Goal: Task Accomplishment & Management: Use online tool/utility

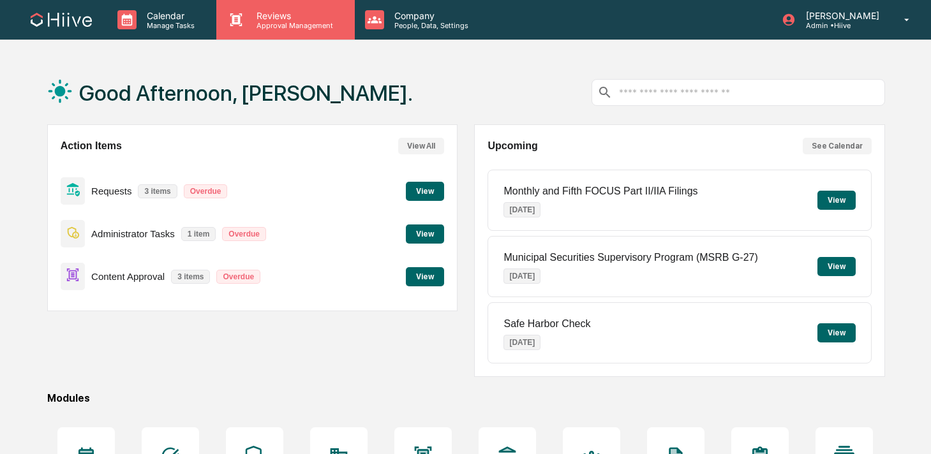
click at [260, 28] on p "Approval Management" at bounding box center [292, 25] width 93 height 9
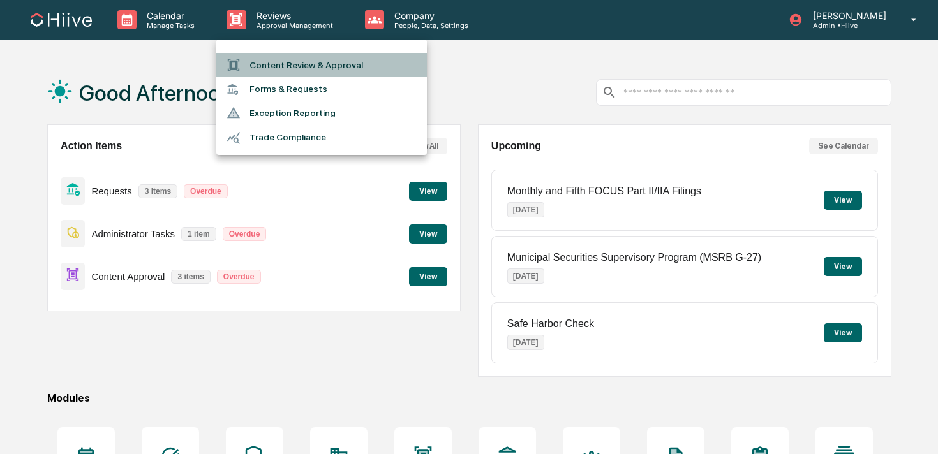
click at [261, 62] on li "Content Review & Approval" at bounding box center [321, 65] width 211 height 24
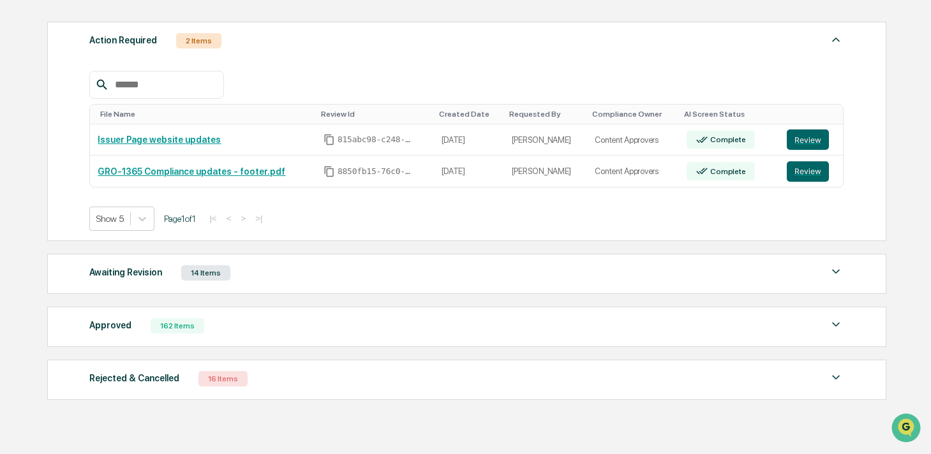
scroll to position [187, 0]
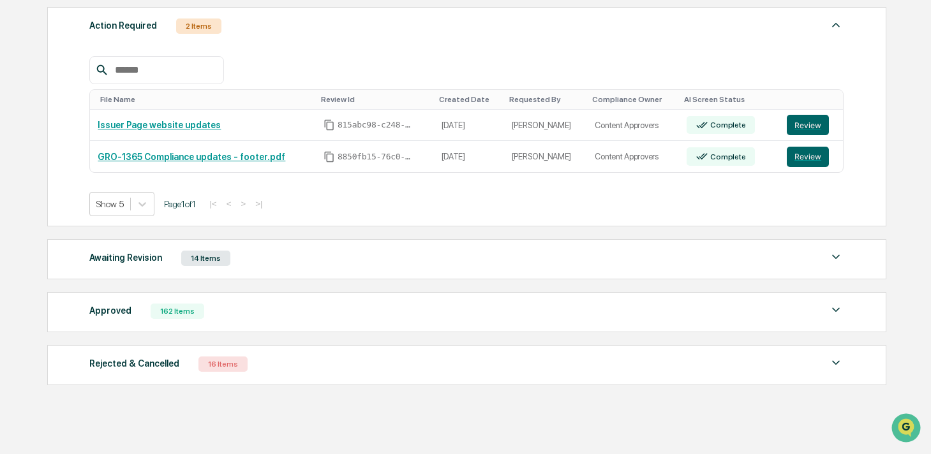
click at [236, 257] on div "Awaiting Revision 14 Items" at bounding box center [466, 259] width 754 height 18
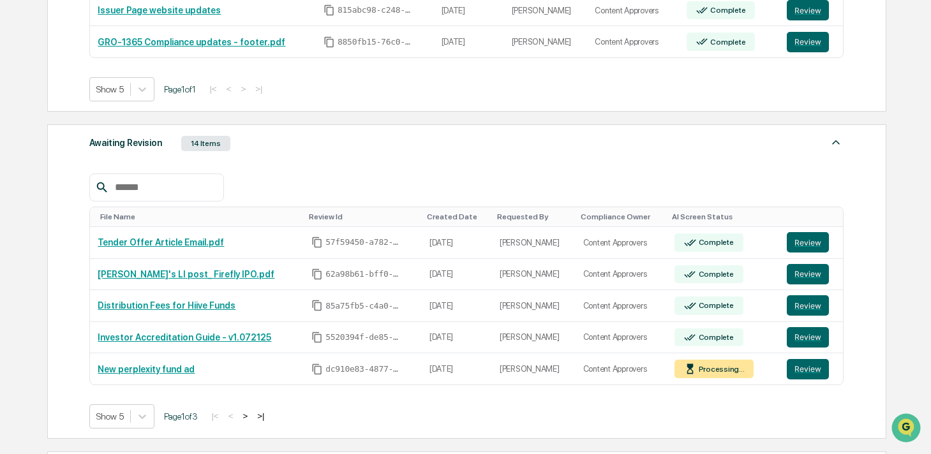
scroll to position [313, 0]
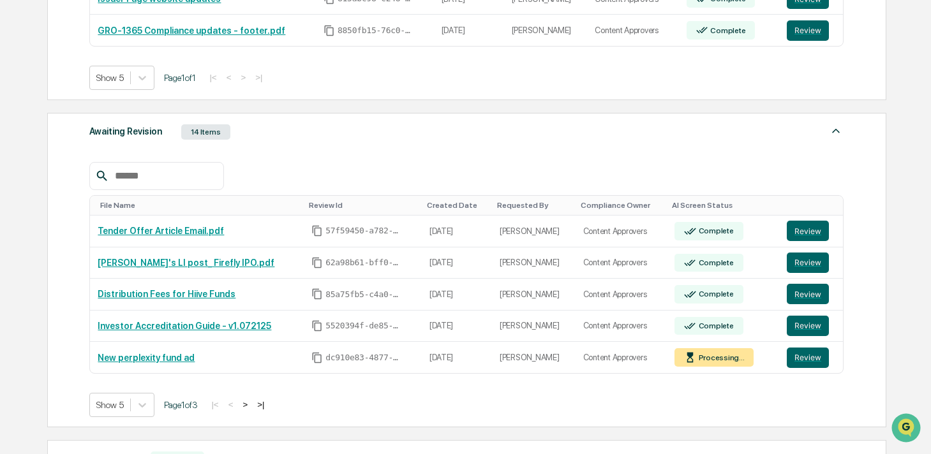
click at [262, 136] on div "Awaiting Revision 14 Items" at bounding box center [466, 132] width 754 height 18
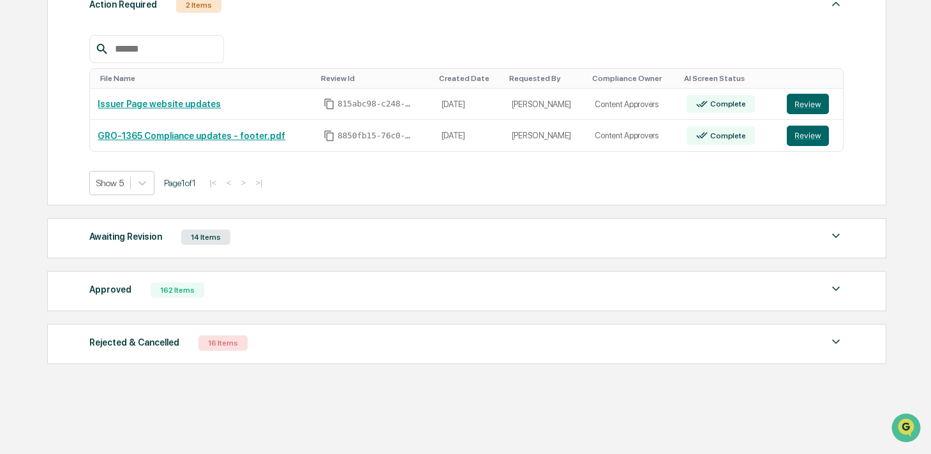
scroll to position [209, 0]
click at [200, 213] on div "Action Required 2 Items File Name Review Id Created Date Requested By Complianc…" at bounding box center [466, 175] width 838 height 391
click at [174, 239] on div "Awaiting Revision 14 Items" at bounding box center [466, 237] width 754 height 18
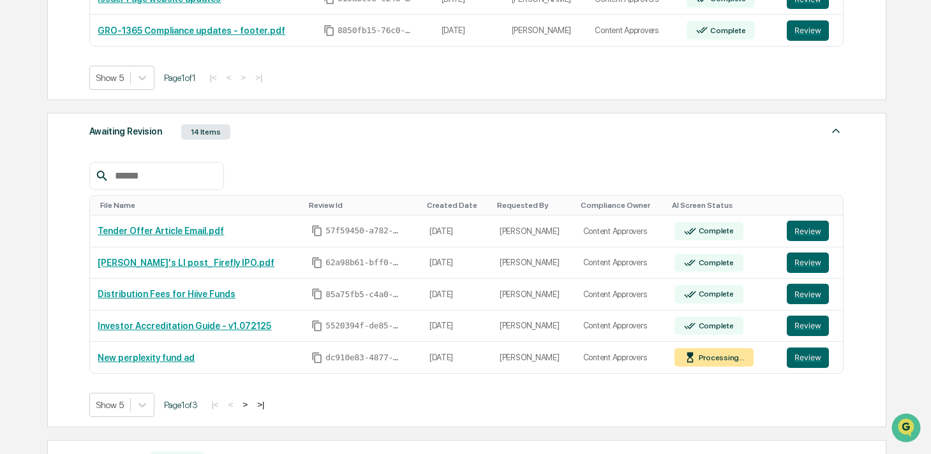
click at [251, 407] on button ">" at bounding box center [245, 404] width 13 height 11
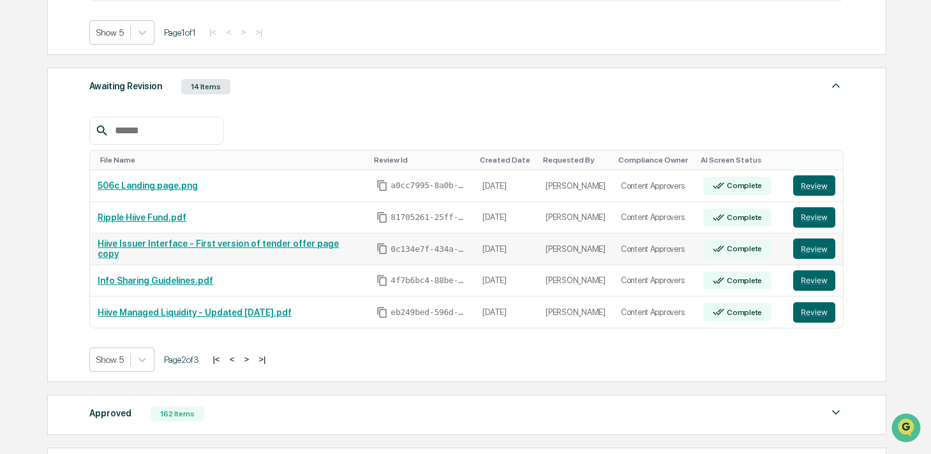
scroll to position [483, 0]
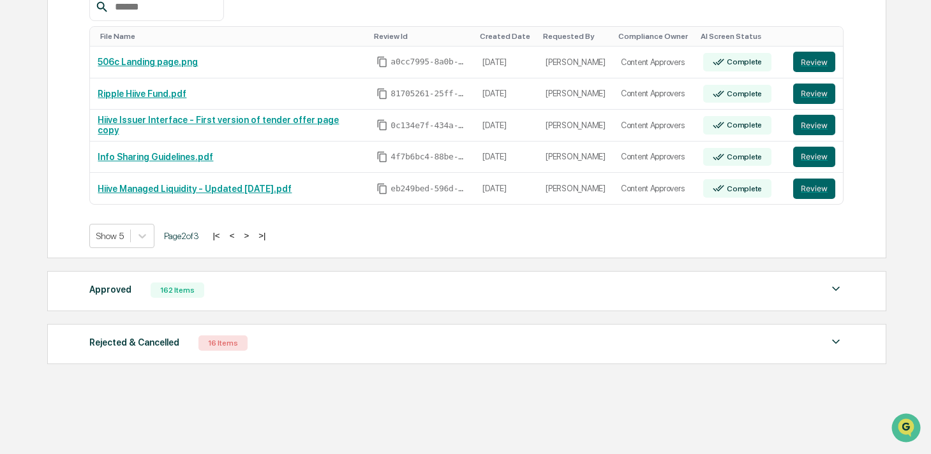
click at [552, 296] on div "Approved 162 Items" at bounding box center [466, 290] width 754 height 18
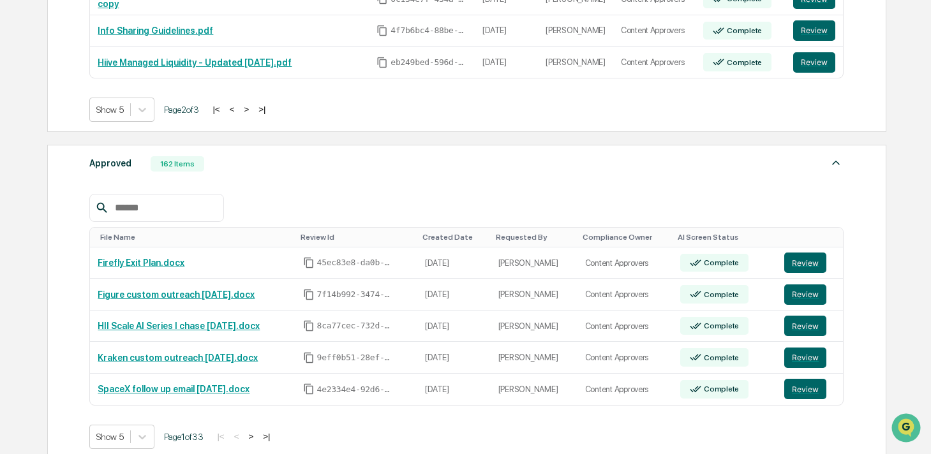
scroll to position [613, 0]
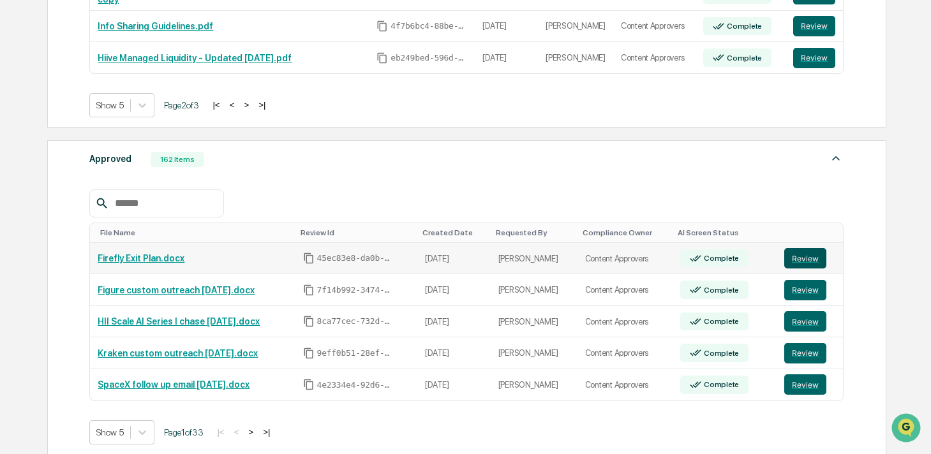
click at [805, 264] on button "Review" at bounding box center [805, 258] width 42 height 20
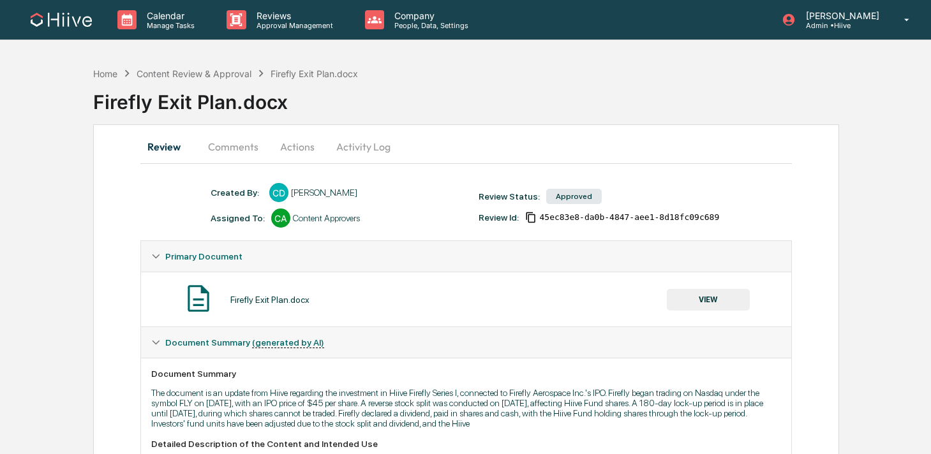
click at [227, 147] on button "Comments" at bounding box center [233, 146] width 71 height 31
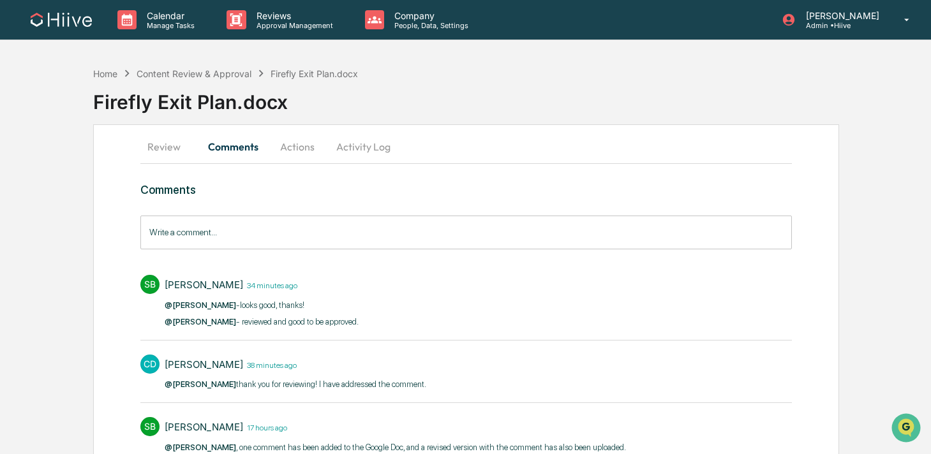
click at [285, 156] on button "Actions" at bounding box center [297, 146] width 57 height 31
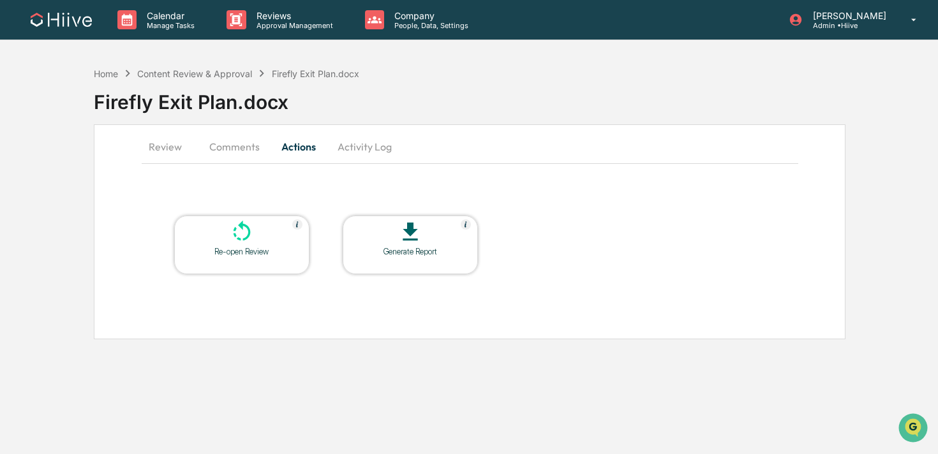
click at [361, 151] on button "Activity Log" at bounding box center [364, 146] width 75 height 31
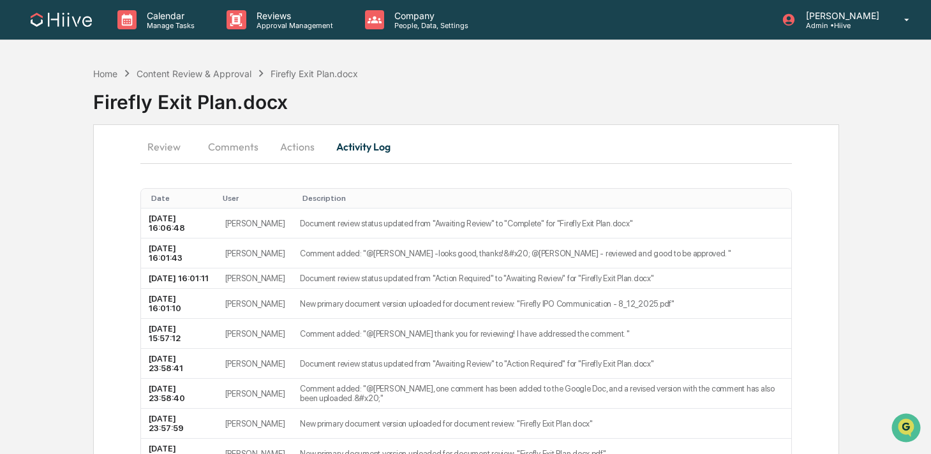
click at [224, 142] on button "Comments" at bounding box center [233, 146] width 71 height 31
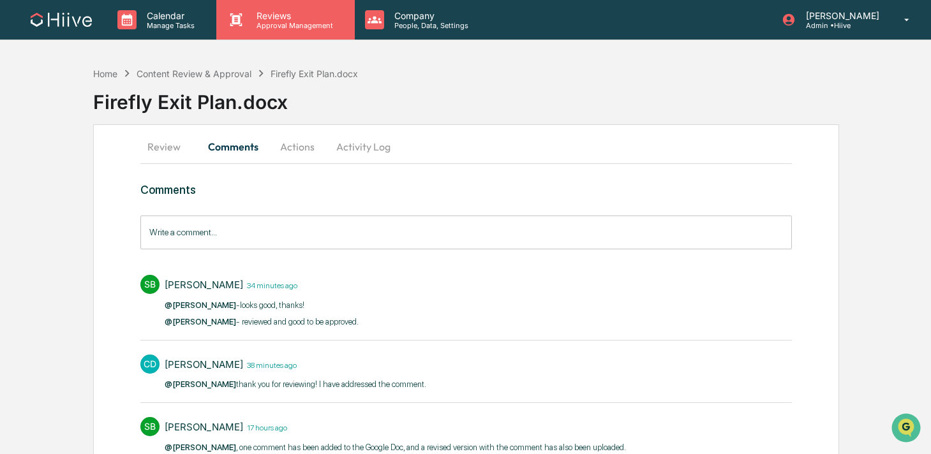
click at [255, 33] on div "Reviews Approval Management" at bounding box center [285, 20] width 138 height 40
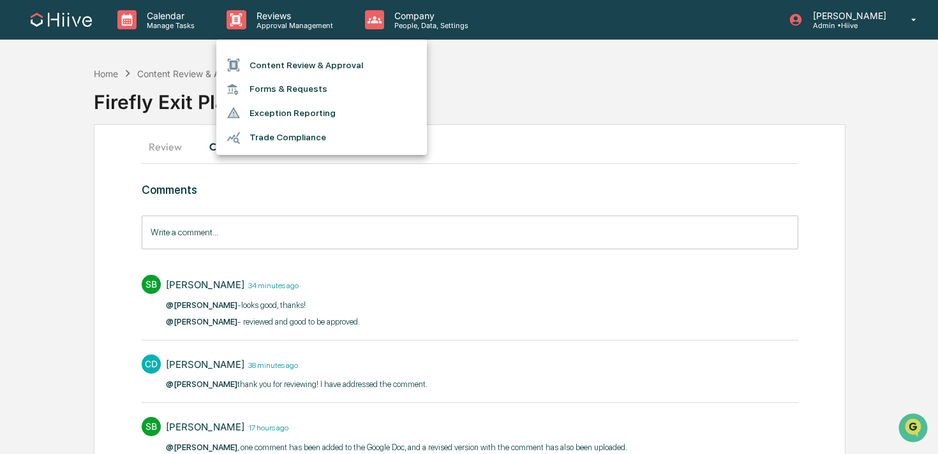
click at [260, 61] on li "Content Review & Approval" at bounding box center [321, 65] width 211 height 24
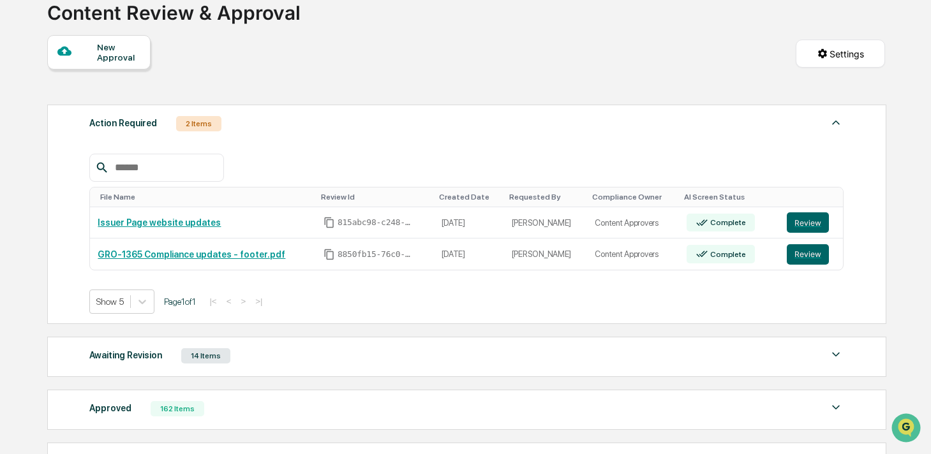
click at [260, 352] on div "Awaiting Revision 14 Items" at bounding box center [466, 356] width 754 height 18
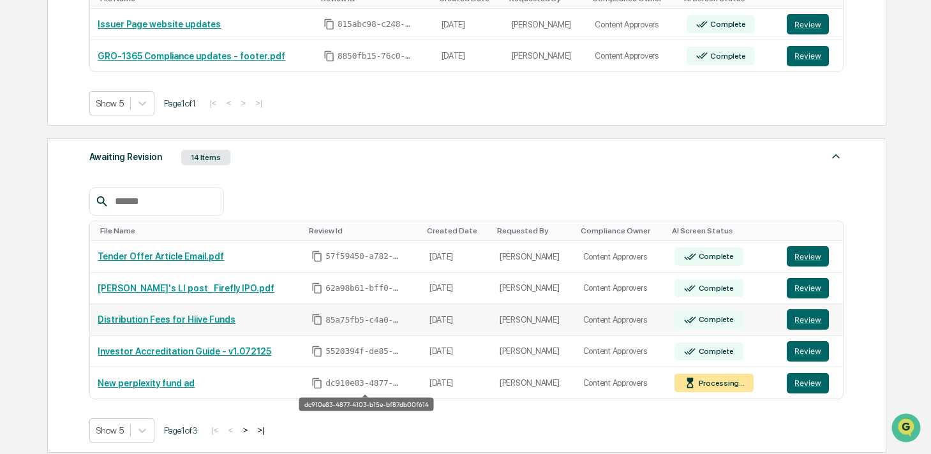
scroll to position [297, 0]
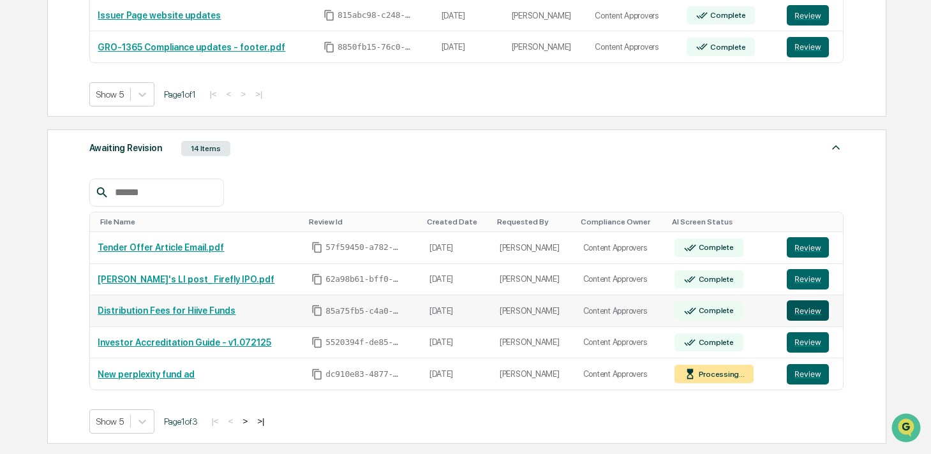
click at [802, 311] on button "Review" at bounding box center [808, 311] width 42 height 20
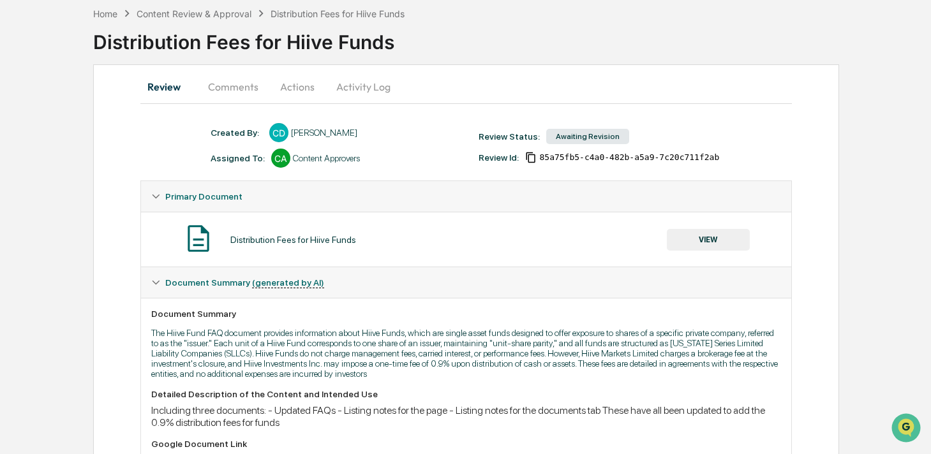
click at [218, 77] on button "Comments" at bounding box center [233, 86] width 71 height 31
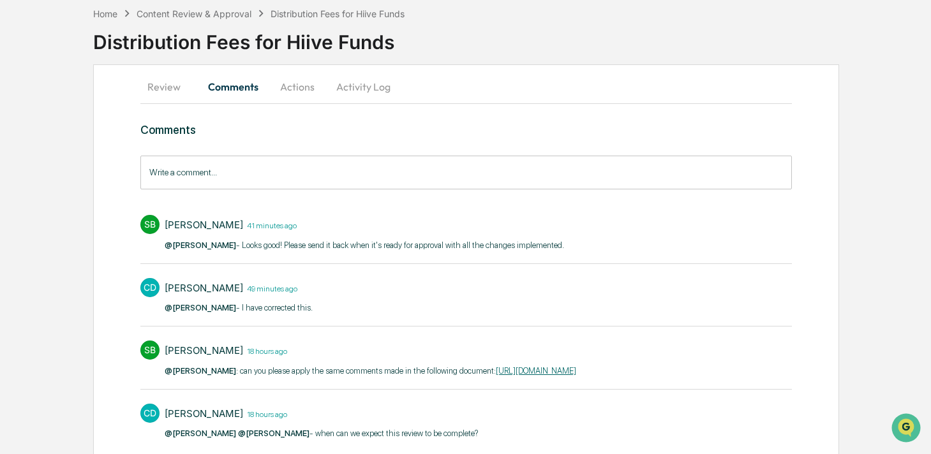
scroll to position [112, 0]
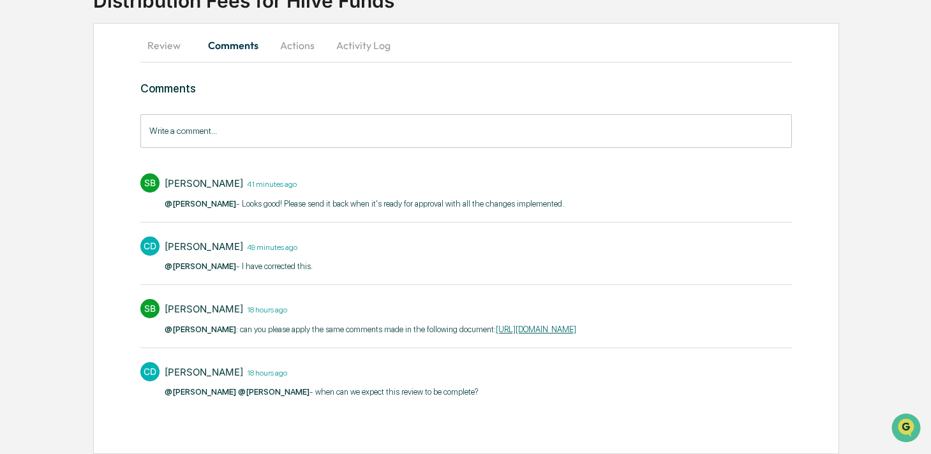
click at [175, 43] on button "Review" at bounding box center [168, 45] width 57 height 31
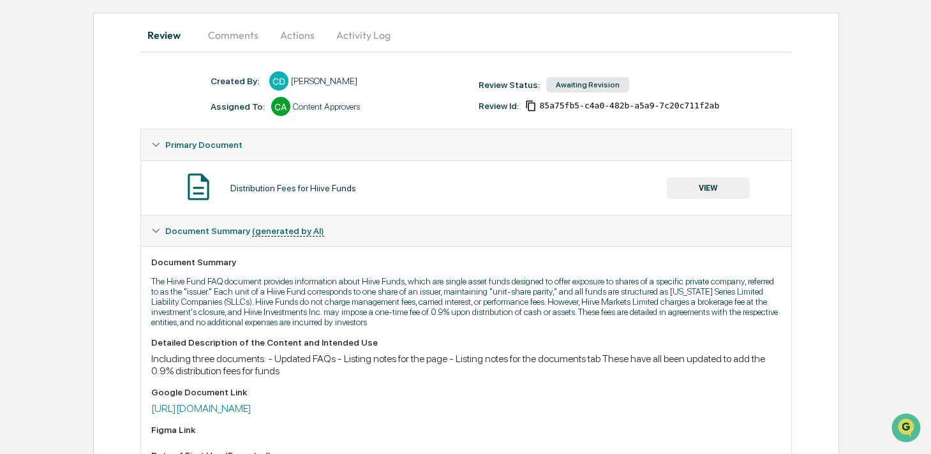
scroll to position [217, 0]
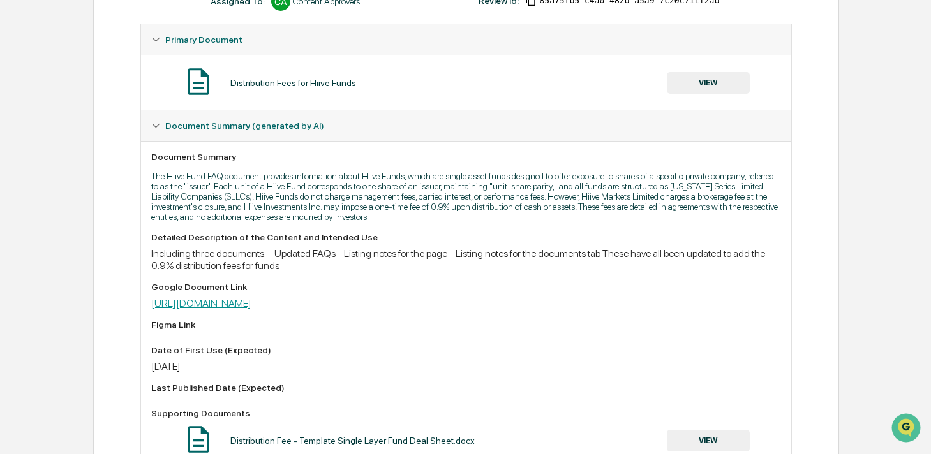
click at [216, 307] on link "[URL][DOMAIN_NAME]" at bounding box center [201, 303] width 100 height 12
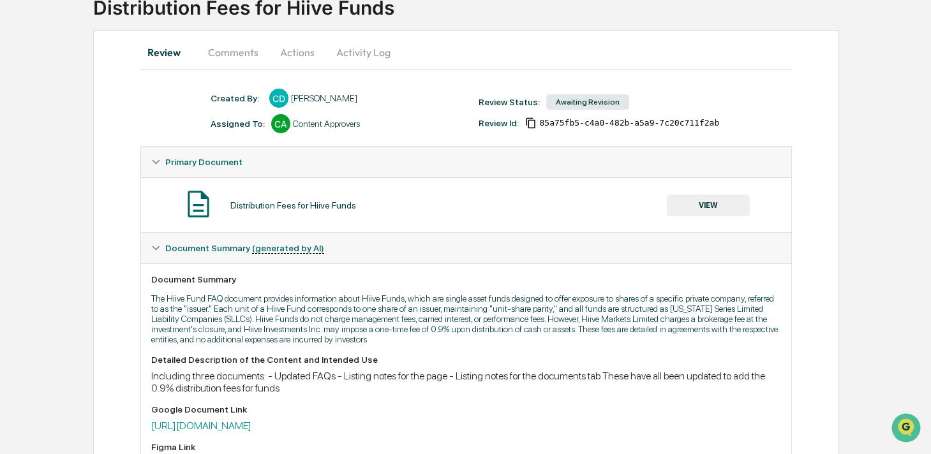
scroll to position [81, 0]
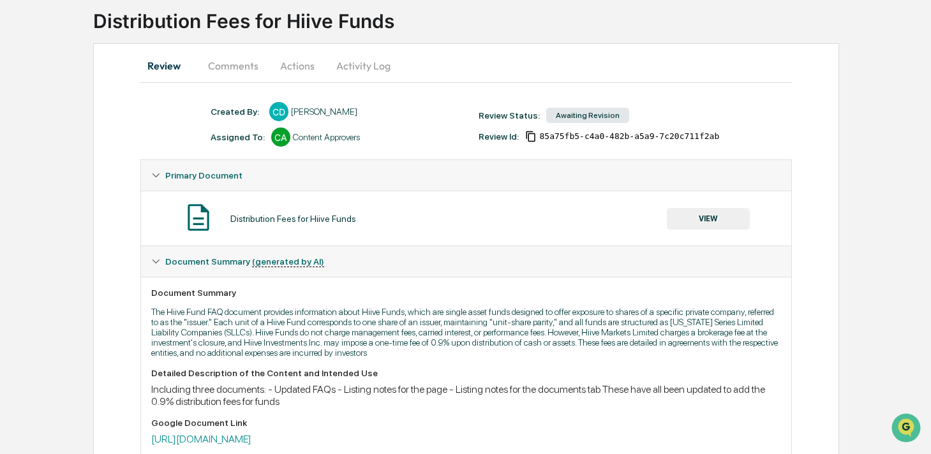
click at [311, 66] on button "Actions" at bounding box center [297, 65] width 57 height 31
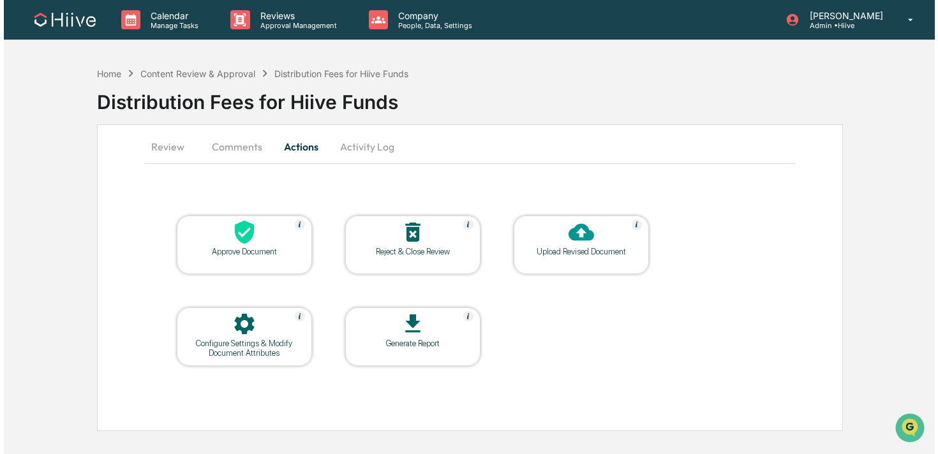
scroll to position [0, 0]
